Goal: Check status: Check status

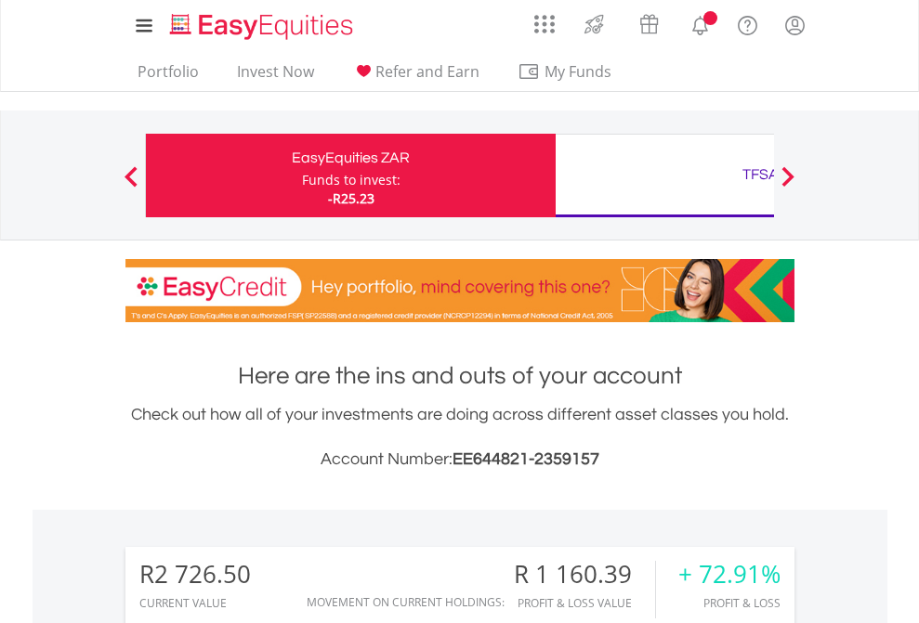
scroll to position [178, 292]
click at [302, 176] on div "Funds to invest:" at bounding box center [351, 180] width 98 height 19
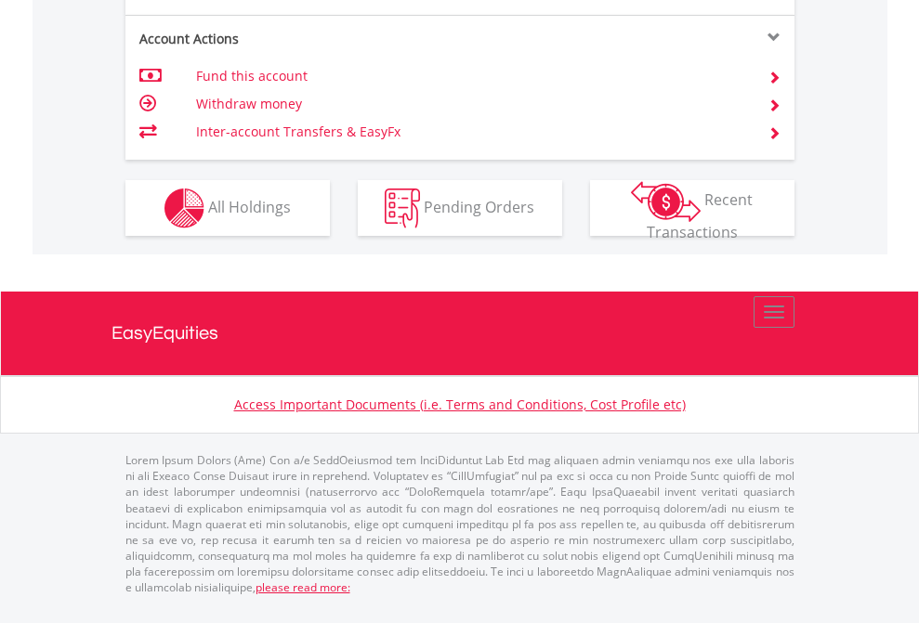
scroll to position [1781, 0]
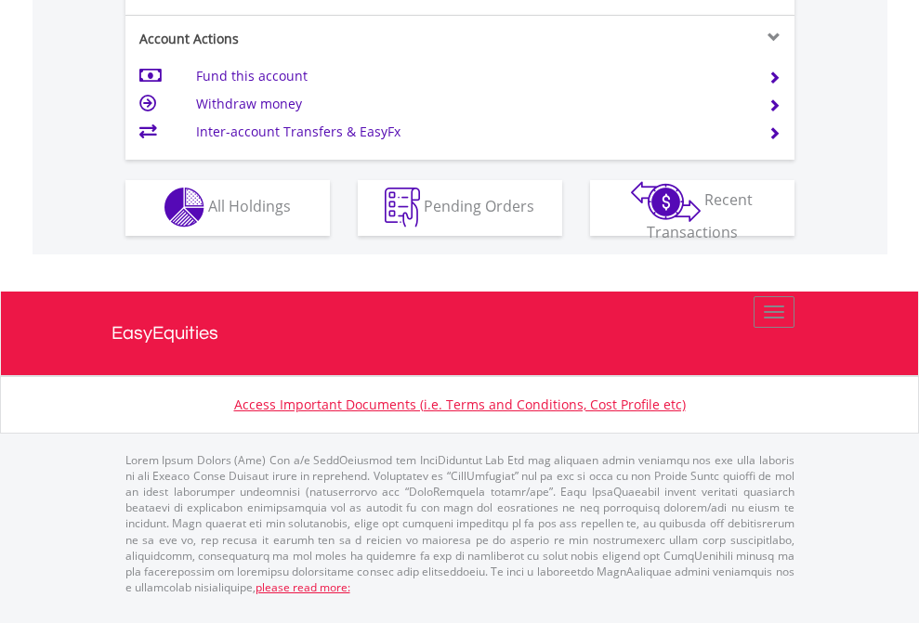
scroll to position [1737, 0]
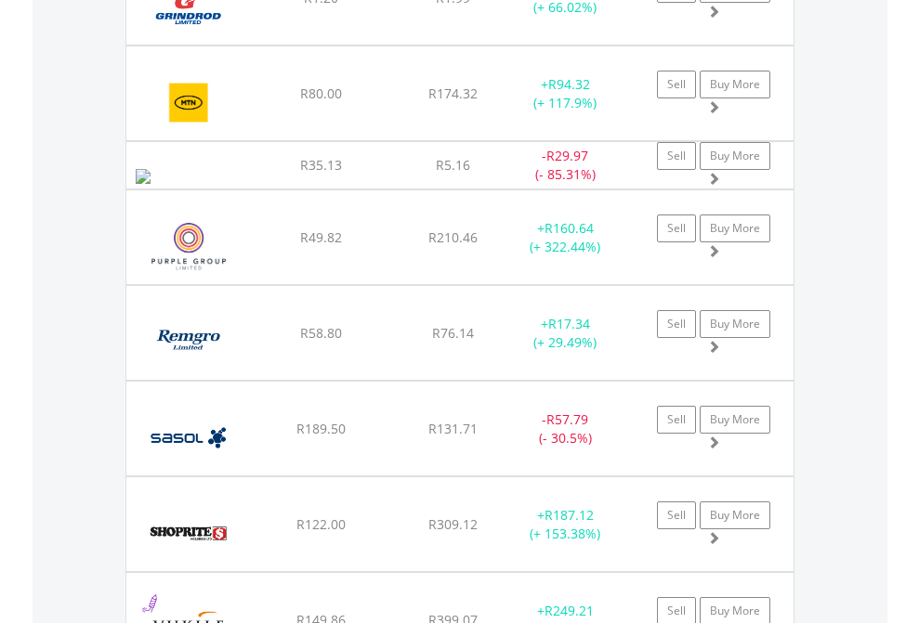
scroll to position [178, 292]
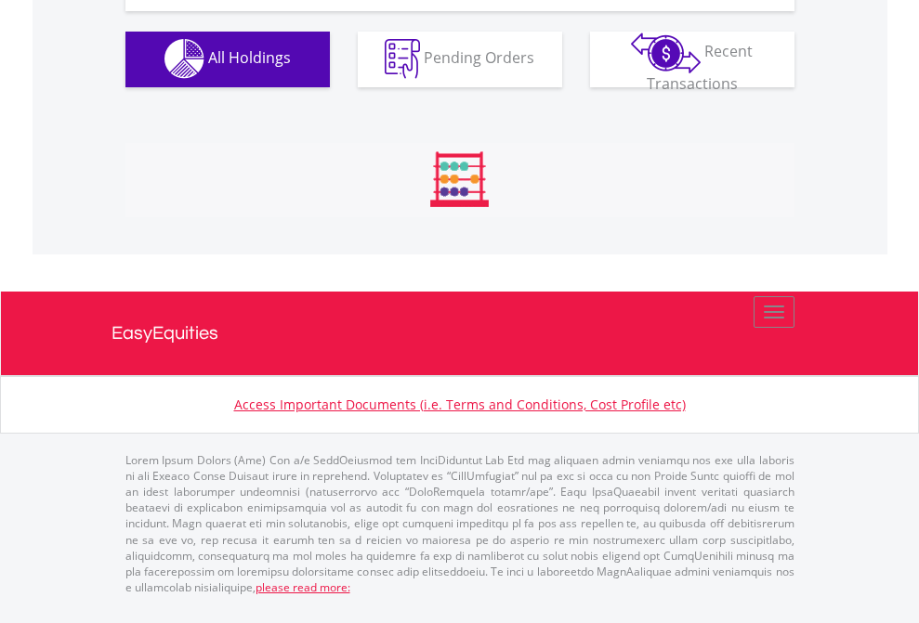
scroll to position [1839, 0]
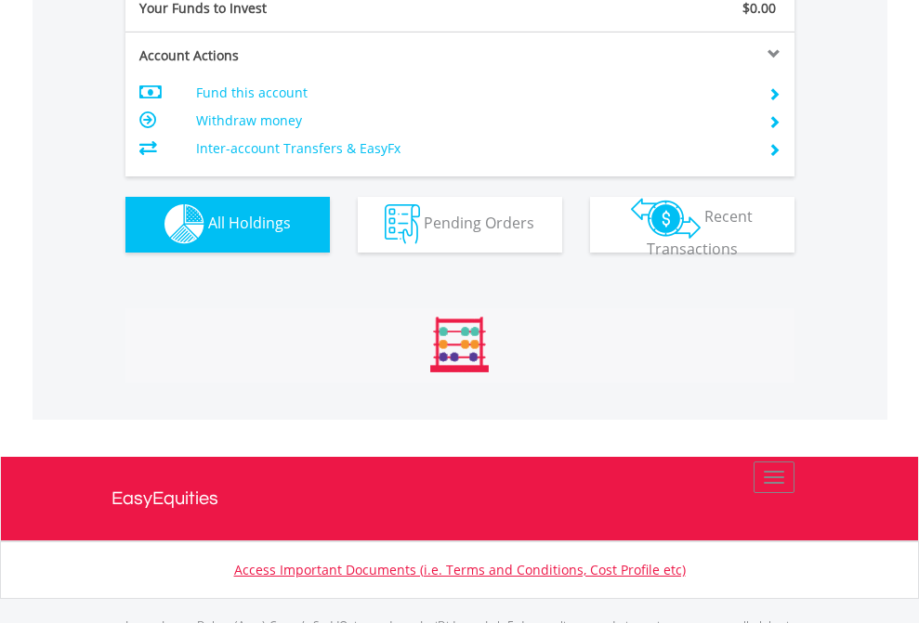
scroll to position [1839, 0]
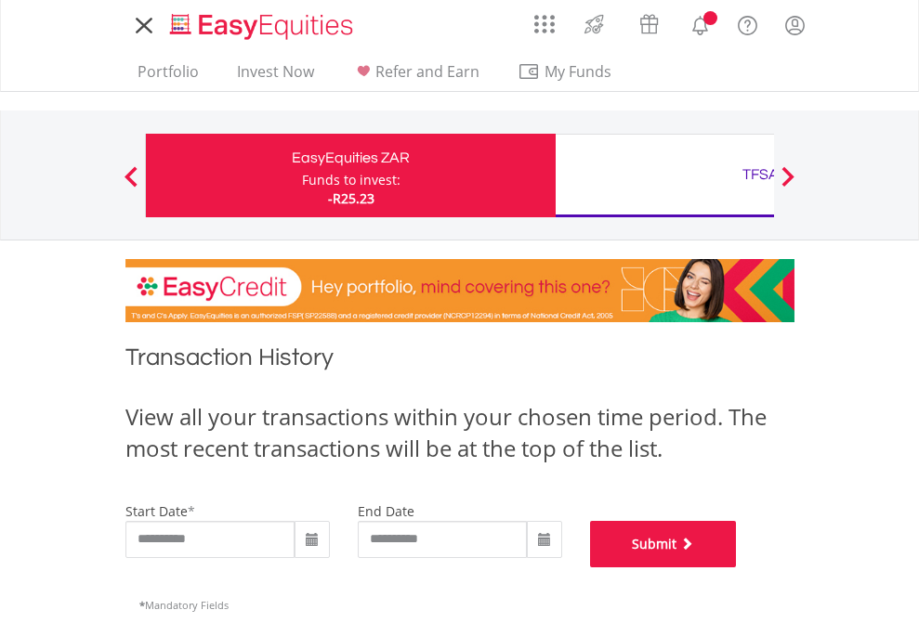
click at [737, 568] on button "Submit" at bounding box center [663, 544] width 147 height 46
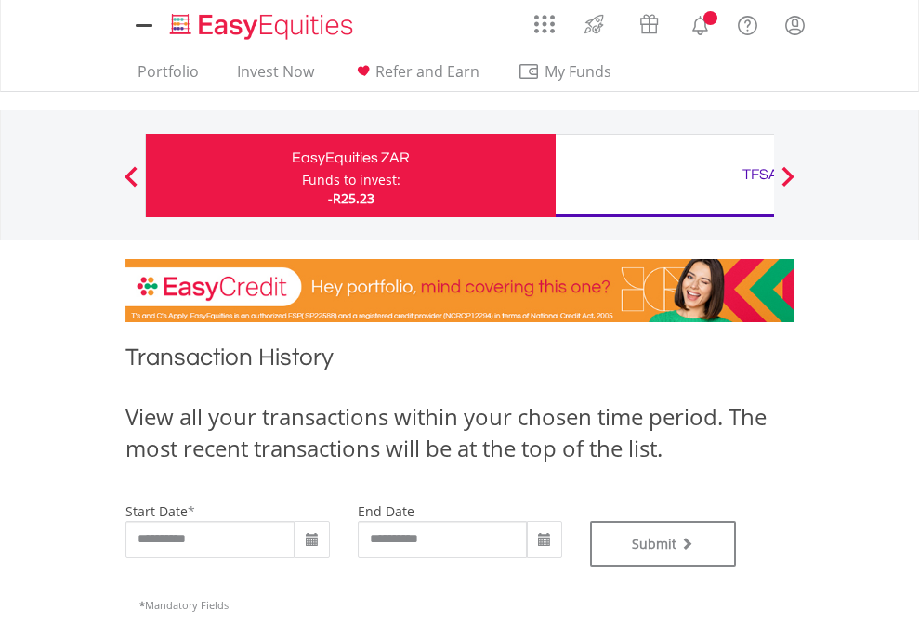
click at [664, 176] on div "TFSA" at bounding box center [760, 175] width 387 height 26
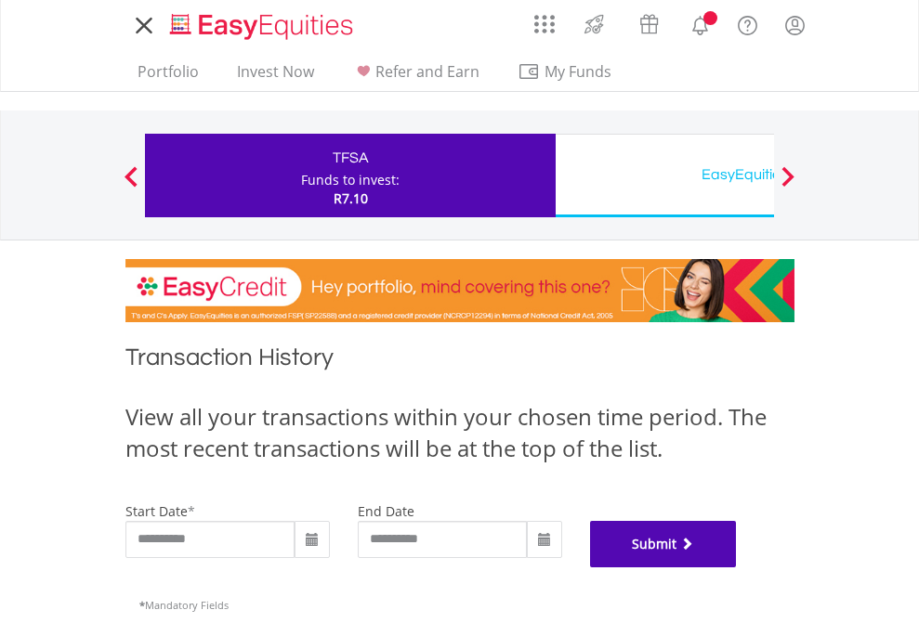
click at [737, 568] on button "Submit" at bounding box center [663, 544] width 147 height 46
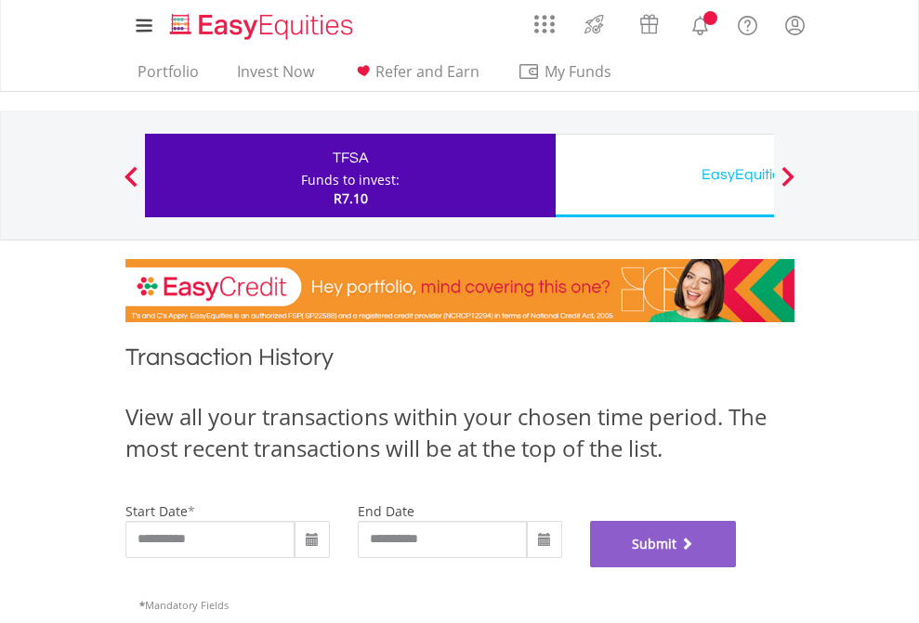
scroll to position [753, 0]
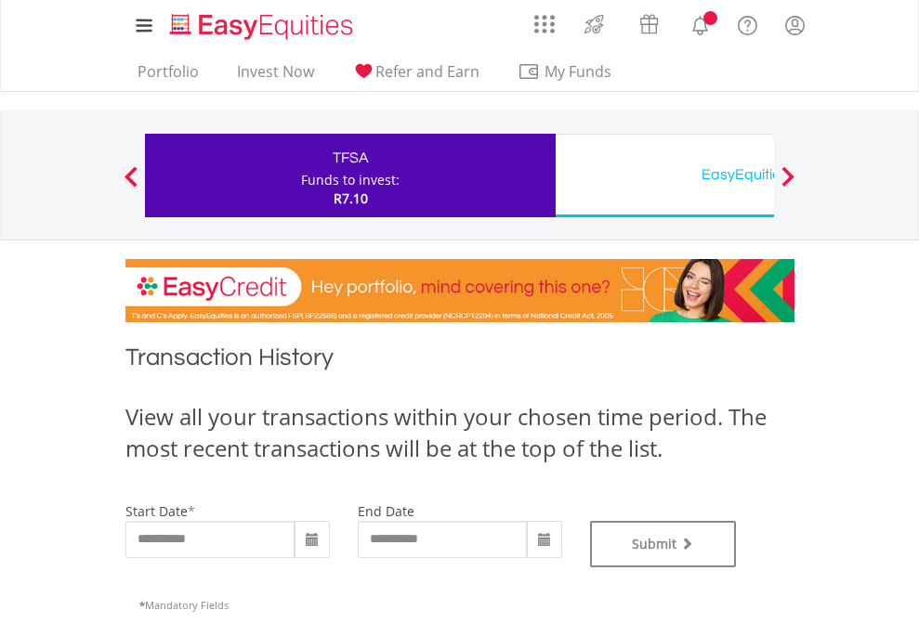
click at [664, 176] on div "EasyEquities USD" at bounding box center [760, 175] width 387 height 26
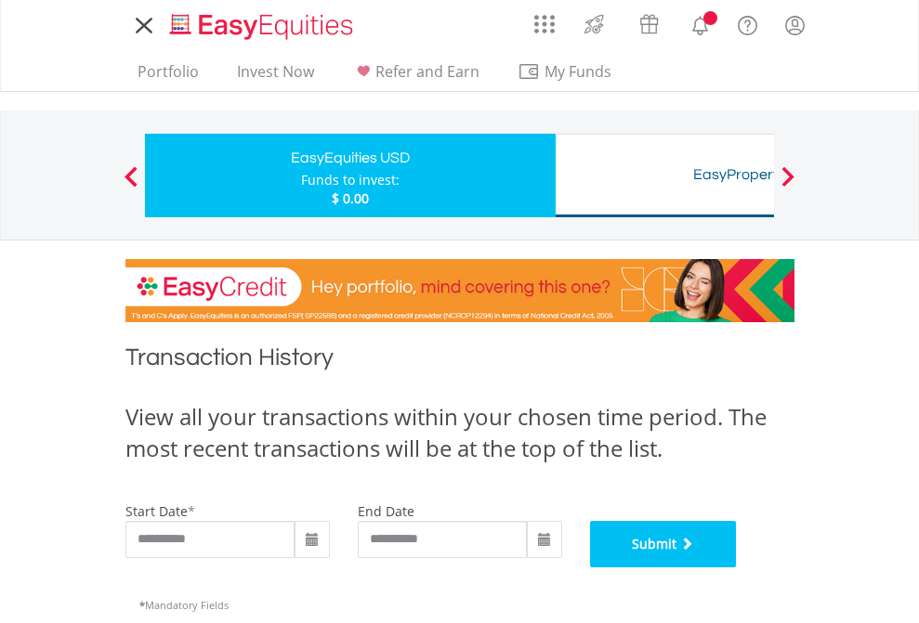
click at [737, 568] on button "Submit" at bounding box center [663, 544] width 147 height 46
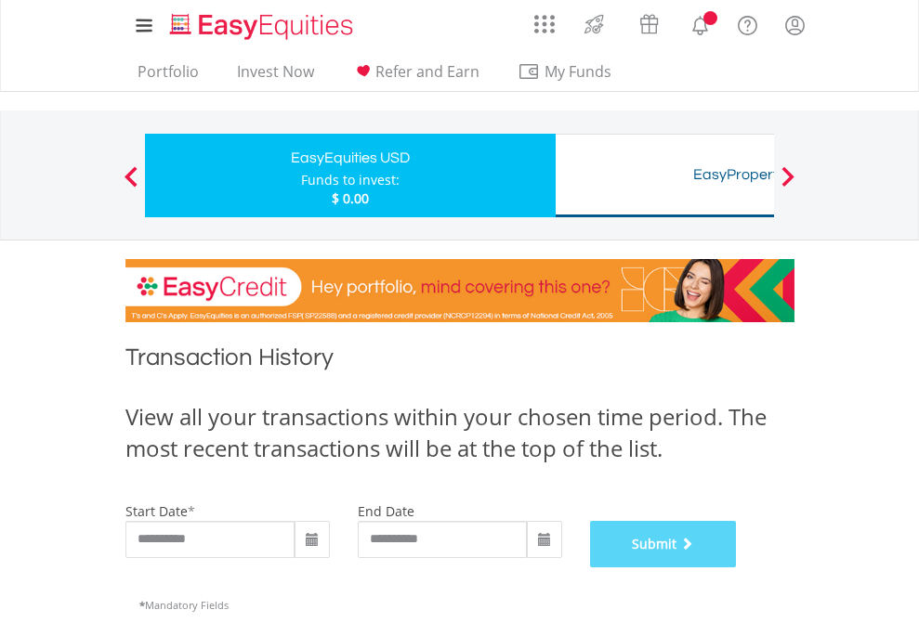
scroll to position [753, 0]
